Goal: Task Accomplishment & Management: Use online tool/utility

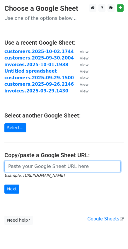
click at [39, 166] on input "url" at bounding box center [62, 166] width 116 height 11
paste input "https://docs.google.com/spreadsheets/d/1O8NhCCDOj67VXNH0phJ6cntBE1bgPJcaUDZ5F6_…"
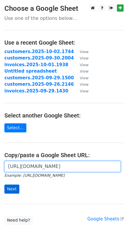
type input "https://docs.google.com/spreadsheets/d/1O8NhCCDOj67VXNH0phJ6cntBE1bgPJcaUDZ5F6_…"
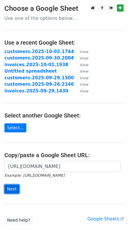
click at [18, 188] on input "Next" at bounding box center [11, 189] width 15 height 9
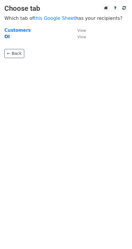
click at [5, 36] on strong "OI" at bounding box center [6, 36] width 5 height 5
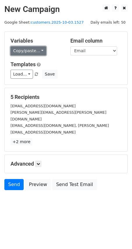
click at [40, 51] on link "Copy/paste..." at bounding box center [29, 50] width 36 height 9
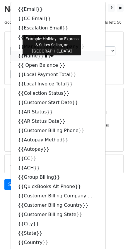
click at [45, 56] on icon at bounding box center [47, 55] width 5 height 5
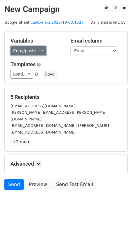
click at [39, 51] on link "Copy/paste..." at bounding box center [29, 50] width 36 height 9
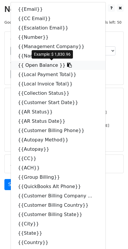
click at [67, 66] on icon at bounding box center [69, 65] width 5 height 5
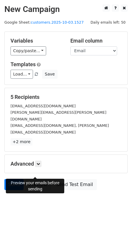
click at [31, 179] on link "Preview" at bounding box center [38, 184] width 26 height 11
click at [32, 179] on link "Preview" at bounding box center [38, 184] width 26 height 11
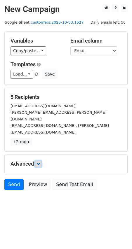
click at [40, 162] on icon at bounding box center [38, 164] width 4 height 4
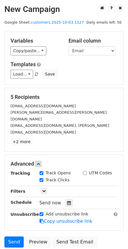
click at [73, 133] on div "5 Recipients accounting@libertyhotelgroup.com david.holmes@aimbridge.com sharee…" at bounding box center [64, 119] width 118 height 63
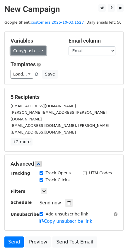
click at [37, 49] on link "Copy/paste..." at bounding box center [29, 50] width 36 height 9
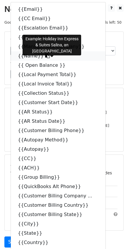
click at [45, 56] on icon at bounding box center [47, 55] width 5 height 5
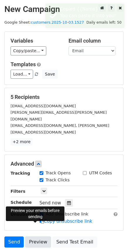
click at [39, 237] on link "Preview" at bounding box center [38, 242] width 26 height 11
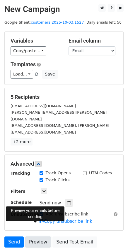
click at [36, 237] on link "Preview" at bounding box center [38, 242] width 26 height 11
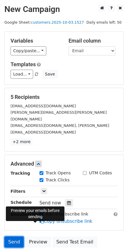
click at [15, 237] on link "Send" at bounding box center [13, 242] width 19 height 11
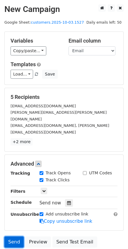
click at [10, 237] on link "Send" at bounding box center [13, 242] width 19 height 11
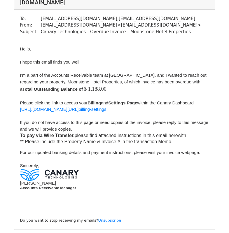
scroll to position [1021, 0]
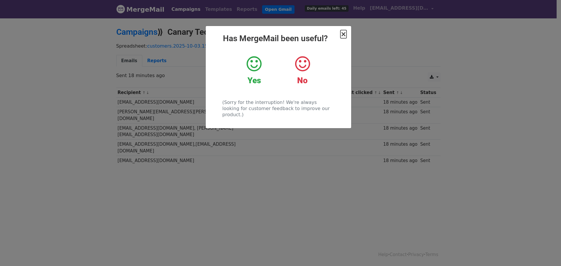
click at [343, 34] on span "×" at bounding box center [343, 34] width 6 height 8
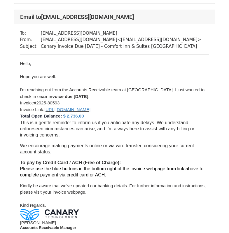
scroll to position [588, 0]
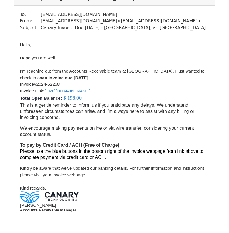
scroll to position [2227, 0]
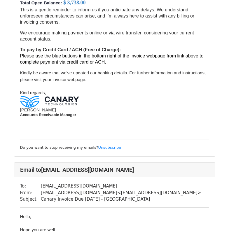
scroll to position [160, 0]
